Goal: Navigation & Orientation: Go to known website

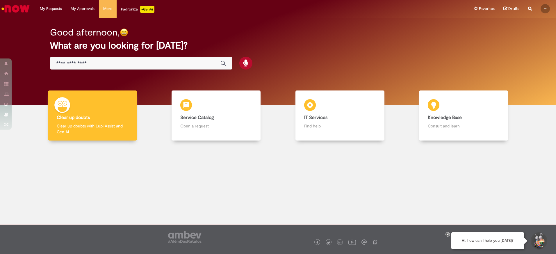
click at [288, 173] on div at bounding box center [277, 188] width 547 height 86
